Goal: Find specific page/section: Find specific page/section

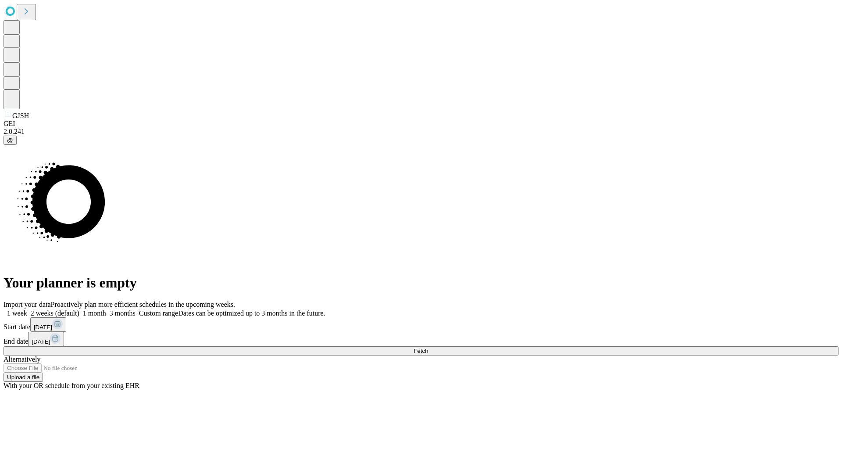
click at [428, 347] on span "Fetch" at bounding box center [421, 350] width 14 height 7
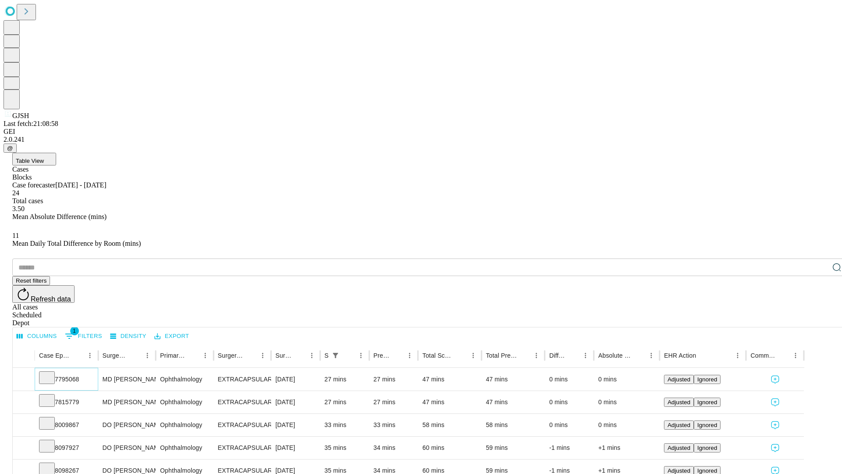
click at [51, 372] on icon at bounding box center [47, 376] width 9 height 9
